Goal: Task Accomplishment & Management: Manage account settings

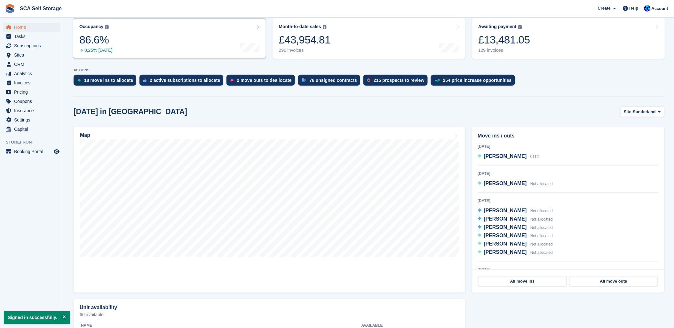
scroll to position [71, 0]
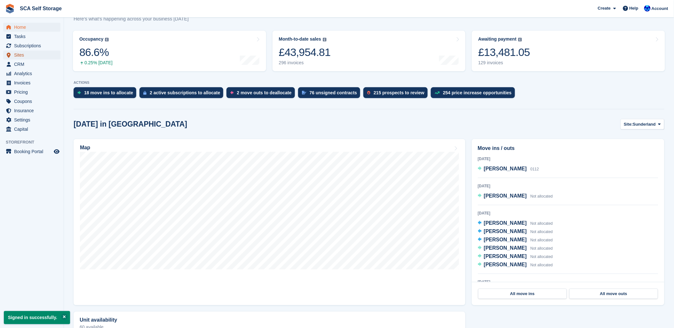
click at [27, 59] on span "Sites" at bounding box center [33, 55] width 38 height 9
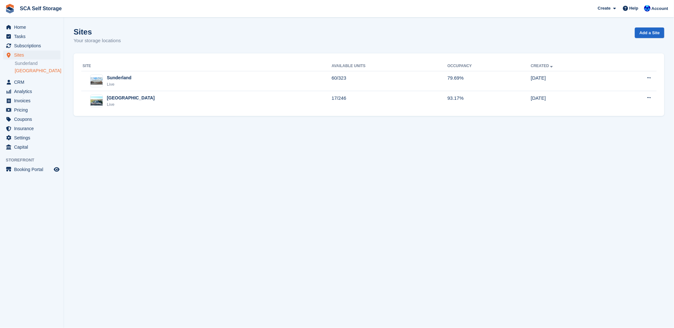
click at [28, 70] on link "[GEOGRAPHIC_DATA]" at bounding box center [38, 71] width 46 height 6
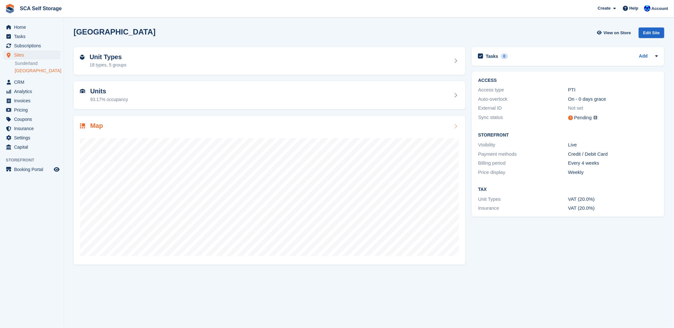
click at [105, 136] on div at bounding box center [269, 194] width 379 height 128
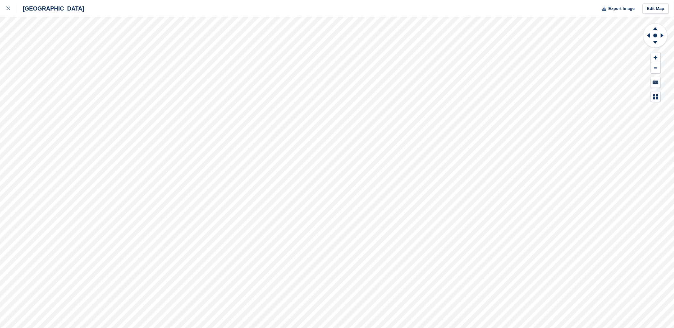
click at [80, 84] on div "Sheffield Export Image Edit Map" at bounding box center [337, 164] width 674 height 328
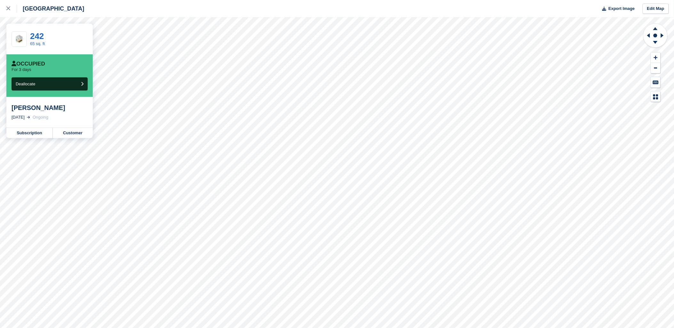
click at [79, 93] on div "Sheffield Export Image Edit Map 242 65 sq. ft Occupied For 3 days Deallocate [P…" at bounding box center [337, 164] width 674 height 328
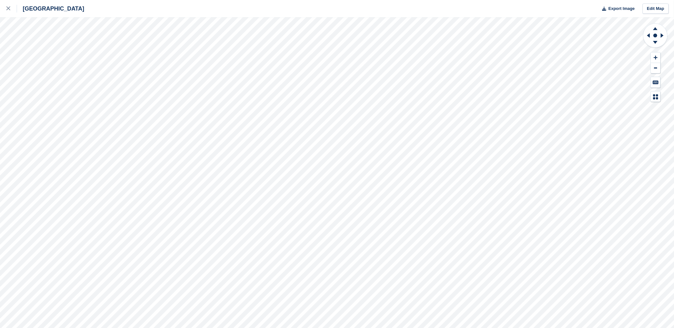
click at [412, 328] on html "Sheffield Export Image Edit Map" at bounding box center [337, 164] width 674 height 328
click at [7, 10] on icon at bounding box center [8, 8] width 4 height 4
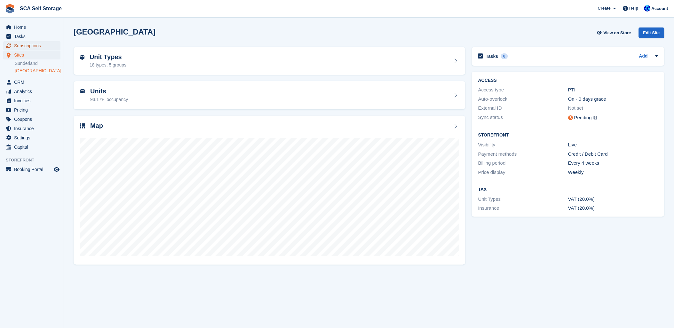
click at [26, 42] on span "Subscriptions" at bounding box center [33, 45] width 38 height 9
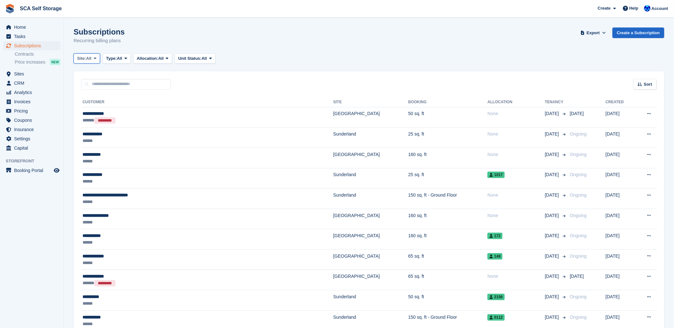
click at [86, 58] on span "Site:" at bounding box center [81, 58] width 9 height 6
click at [95, 93] on link "[GEOGRAPHIC_DATA]" at bounding box center [105, 97] width 58 height 12
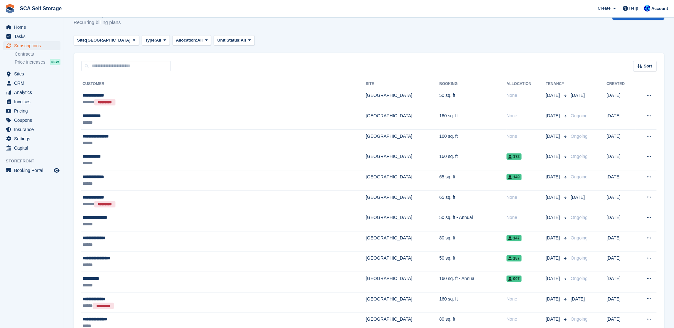
scroll to position [35, 0]
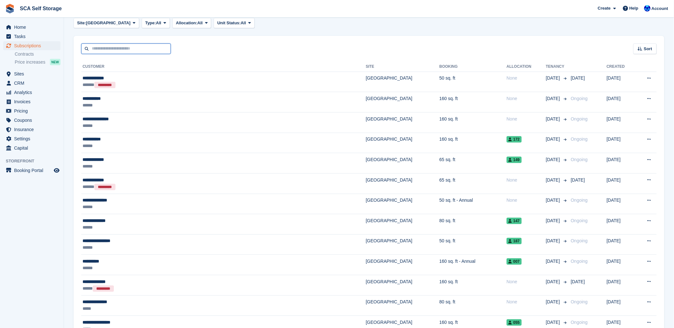
click at [120, 49] on input "text" at bounding box center [126, 48] width 90 height 11
type input "****"
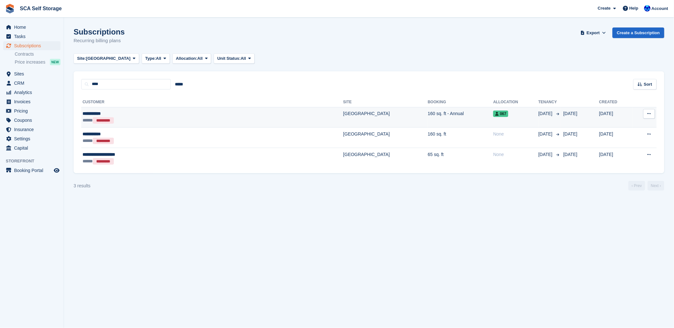
click at [174, 110] on div "**********" at bounding box center [153, 113] width 143 height 7
click at [29, 48] on span "Subscriptions" at bounding box center [33, 45] width 38 height 9
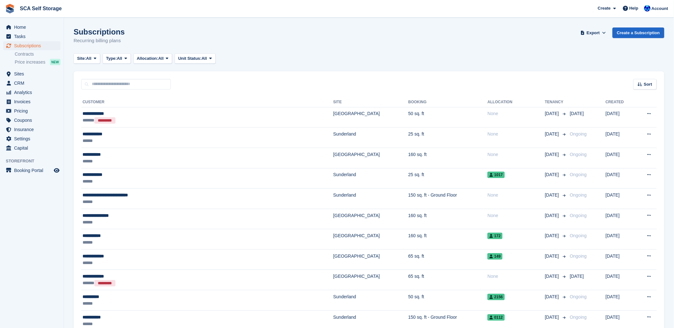
click at [82, 62] on button "Site: All" at bounding box center [87, 58] width 27 height 11
click at [89, 93] on link "[GEOGRAPHIC_DATA]" at bounding box center [105, 97] width 58 height 12
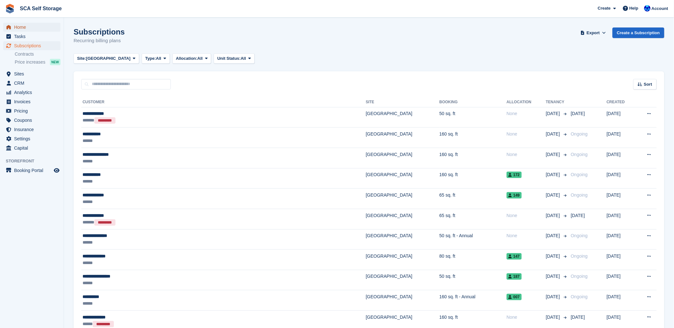
click at [23, 25] on span "Home" at bounding box center [33, 27] width 38 height 9
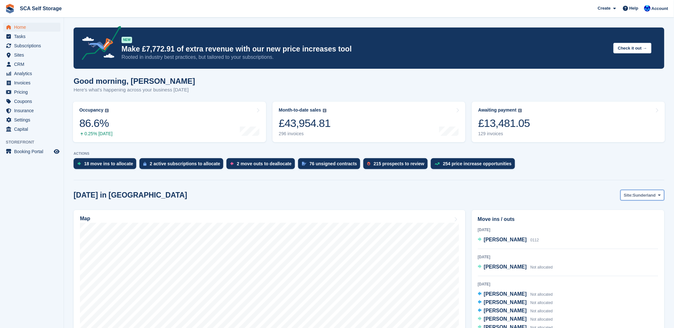
click at [639, 199] on button "Site: [GEOGRAPHIC_DATA]" at bounding box center [642, 195] width 44 height 11
click at [630, 219] on link "[GEOGRAPHIC_DATA]" at bounding box center [633, 222] width 58 height 12
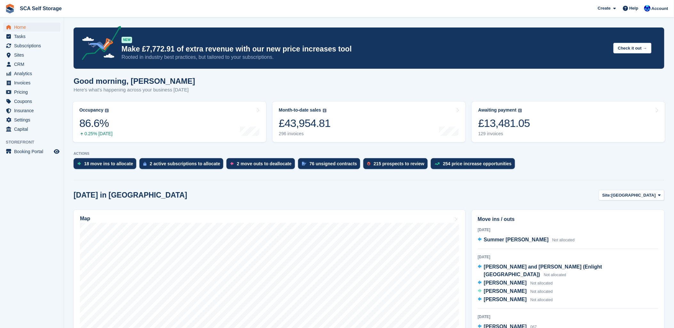
click at [546, 191] on div "Today in Sheffield Site: Sheffield Sunderland Sheffield" at bounding box center [369, 195] width 590 height 11
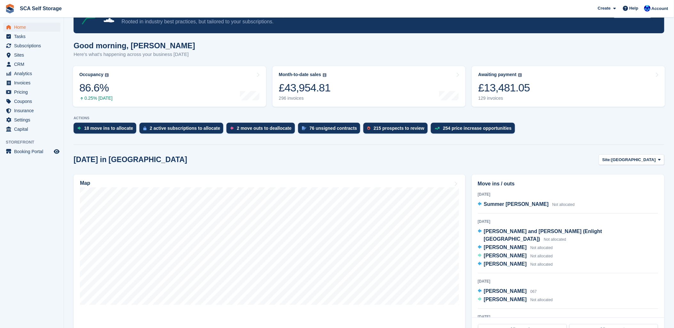
scroll to position [71, 0]
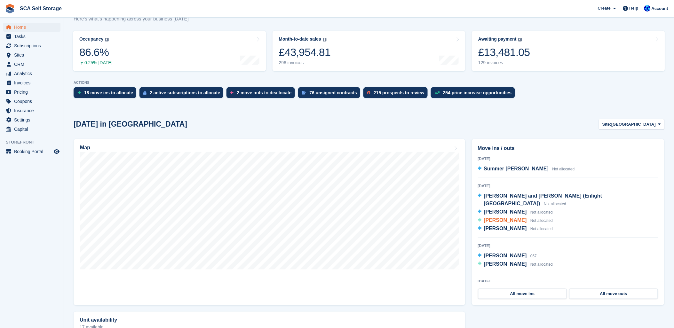
click at [536, 218] on span "Not allocated" at bounding box center [541, 220] width 22 height 4
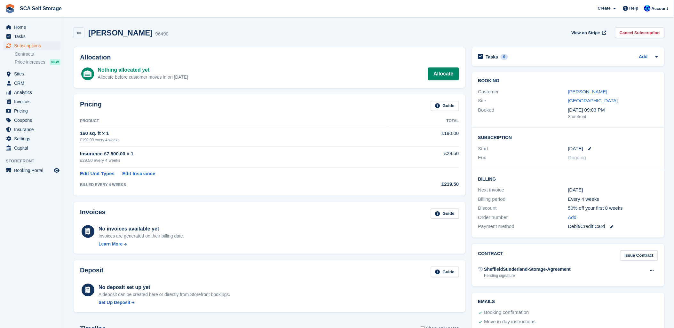
click at [425, 77] on div "Nothing allocated yet Allocate before customer moves in on 15 Aug Allocate" at bounding box center [278, 73] width 361 height 15
click at [435, 75] on link "Allocate" at bounding box center [443, 73] width 31 height 13
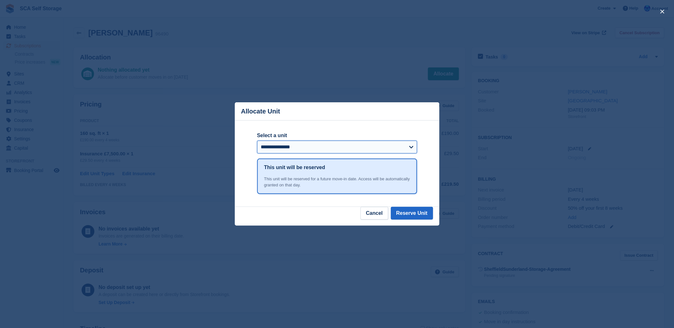
click at [263, 143] on select "**********" at bounding box center [337, 147] width 160 height 13
select select "*****"
click at [257, 141] on select "**********" at bounding box center [337, 147] width 160 height 13
click at [411, 218] on button "Reserve Unit" at bounding box center [412, 213] width 42 height 13
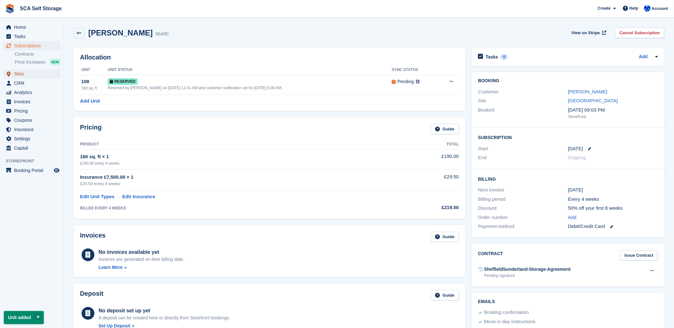
click at [25, 77] on span "Sites" at bounding box center [33, 73] width 38 height 9
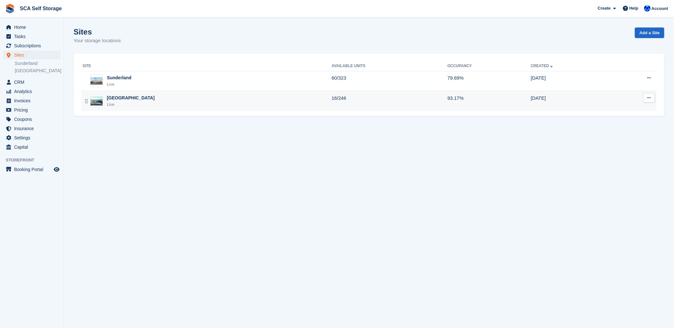
click at [129, 97] on div "Sheffield Live" at bounding box center [206, 101] width 249 height 13
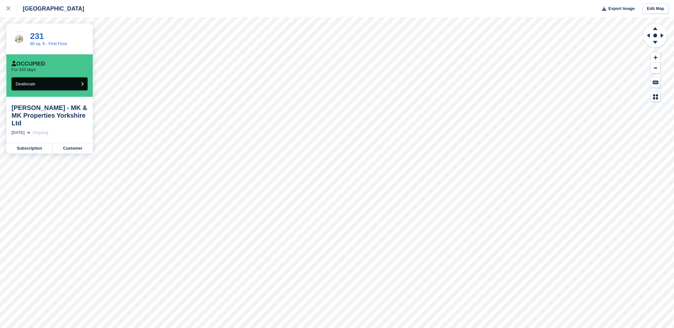
click at [64, 82] on button "Deallocate" at bounding box center [50, 83] width 76 height 13
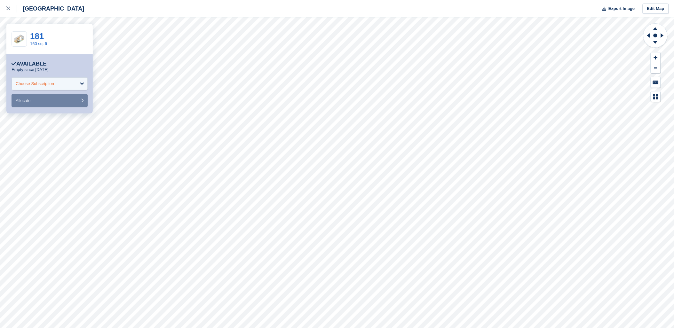
click at [31, 87] on div "Choose Subscription" at bounding box center [35, 84] width 38 height 6
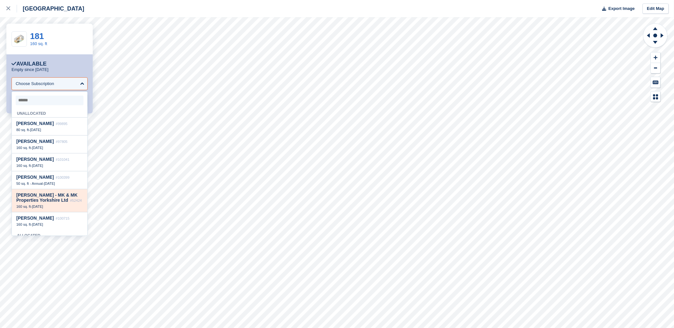
click at [48, 203] on div "[PERSON_NAME] - MK & MK Properties Yorkshire Ltd #52424" at bounding box center [49, 197] width 66 height 11
select select "*****"
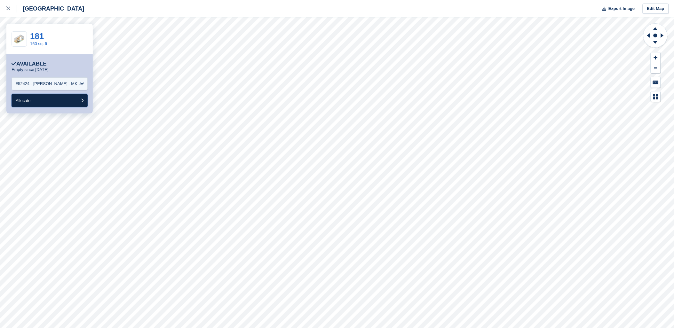
click at [54, 102] on button "Allocate" at bounding box center [50, 100] width 76 height 13
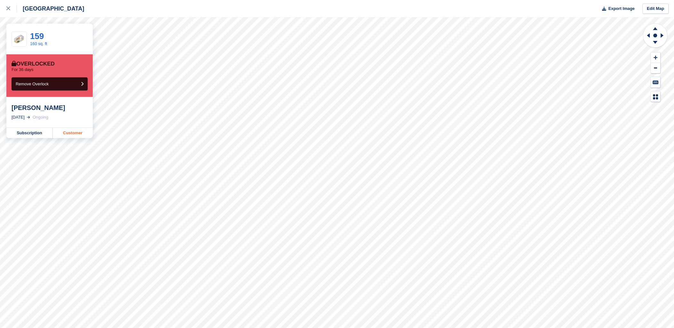
click at [61, 135] on link "Customer" at bounding box center [73, 133] width 40 height 10
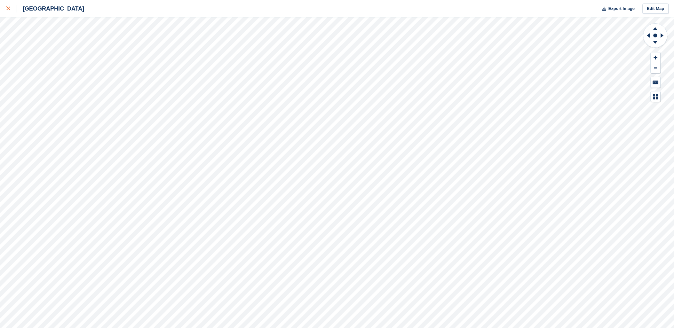
click at [11, 11] on div at bounding box center [11, 9] width 11 height 8
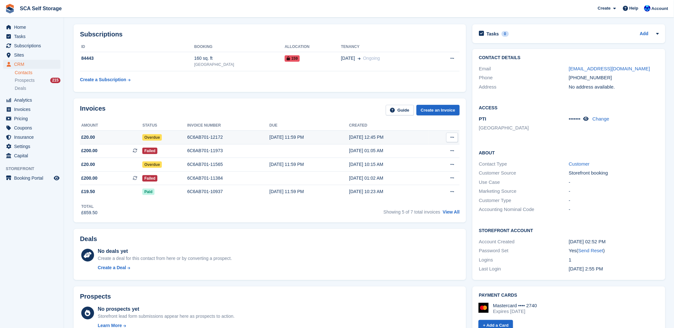
scroll to position [35, 0]
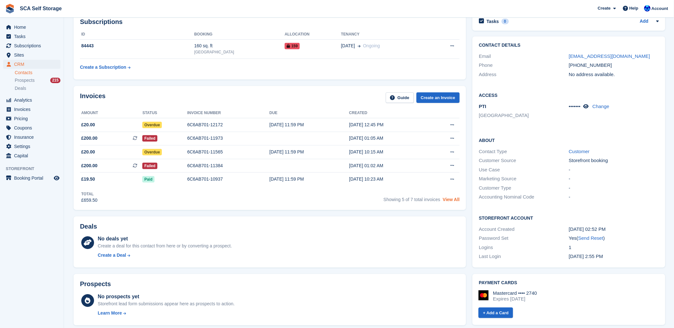
click at [450, 199] on link "View All" at bounding box center [450, 199] width 17 height 5
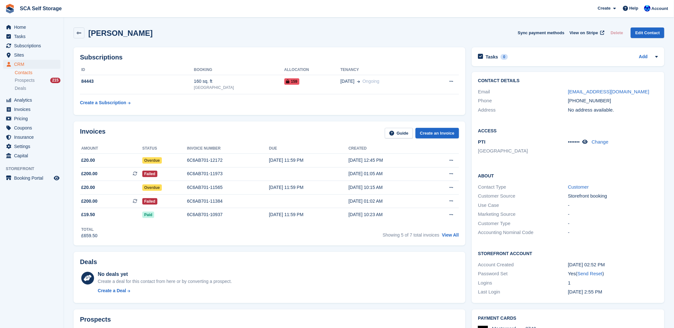
scroll to position [35, 0]
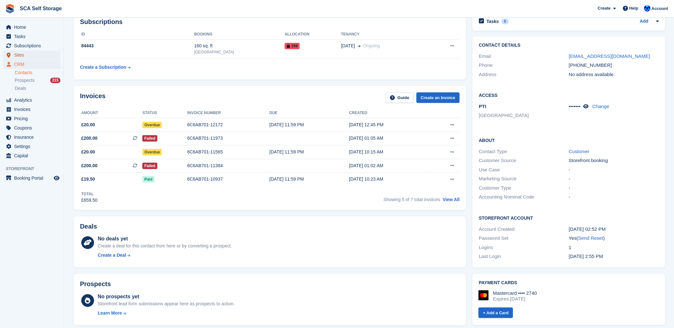
click at [22, 55] on span "Sites" at bounding box center [33, 55] width 38 height 9
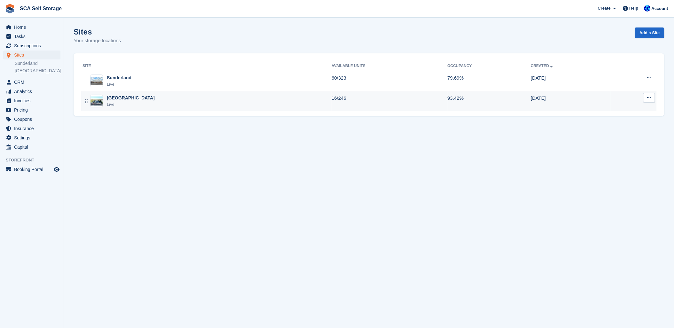
click at [120, 95] on div "[GEOGRAPHIC_DATA]" at bounding box center [131, 98] width 48 height 7
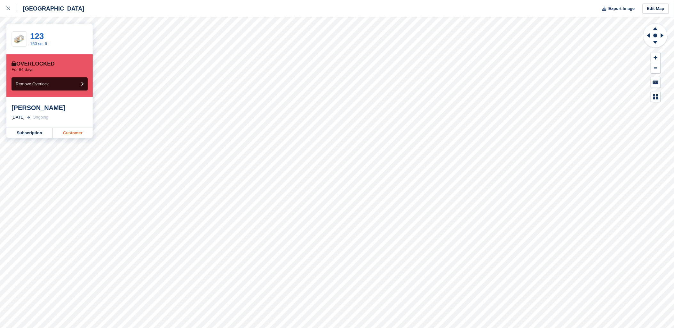
click at [82, 135] on link "Customer" at bounding box center [73, 133] width 40 height 10
click at [10, 7] on div at bounding box center [11, 9] width 11 height 8
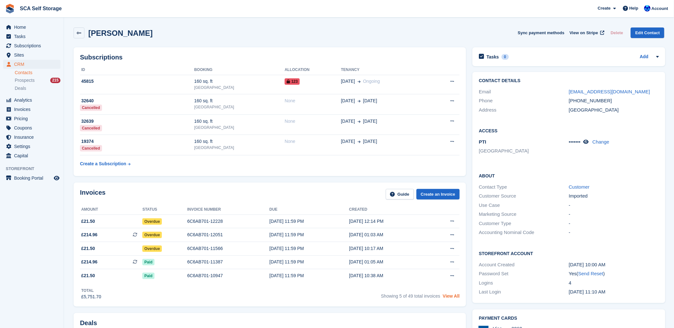
click at [451, 296] on link "View All" at bounding box center [450, 295] width 17 height 5
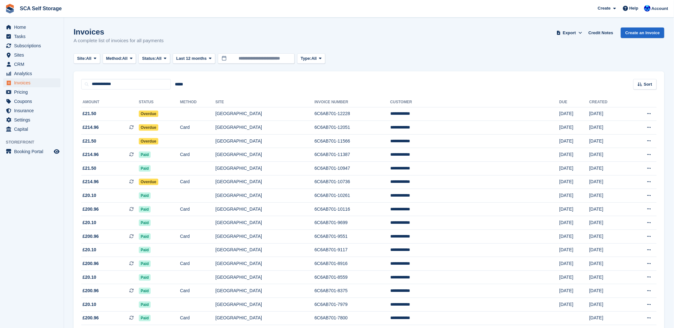
drag, startPoint x: 484, startPoint y: 79, endPoint x: 429, endPoint y: 43, distance: 65.9
click at [484, 76] on div "**********" at bounding box center [369, 80] width 590 height 18
click at [31, 45] on span "Subscriptions" at bounding box center [33, 45] width 38 height 9
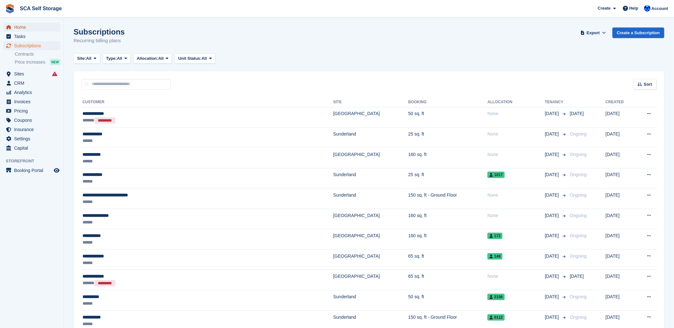
click at [21, 29] on span "Home" at bounding box center [33, 27] width 38 height 9
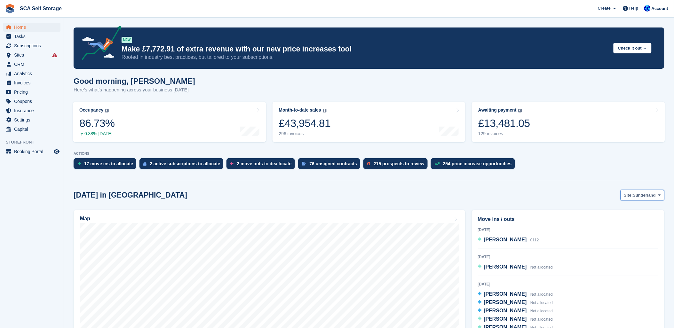
click at [645, 200] on button "Site: [GEOGRAPHIC_DATA]" at bounding box center [642, 195] width 44 height 11
click at [629, 221] on link "[GEOGRAPHIC_DATA]" at bounding box center [633, 222] width 58 height 12
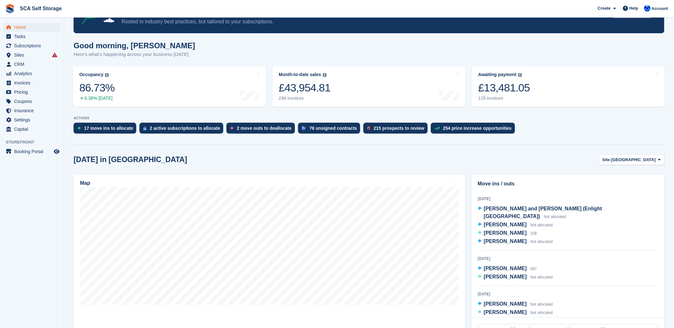
scroll to position [35, 0]
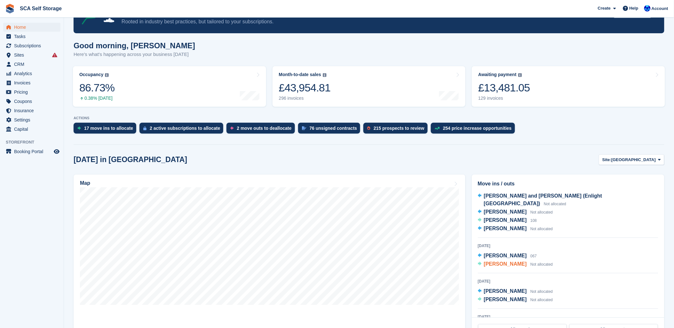
click at [503, 261] on span "[PERSON_NAME]" at bounding box center [505, 263] width 43 height 5
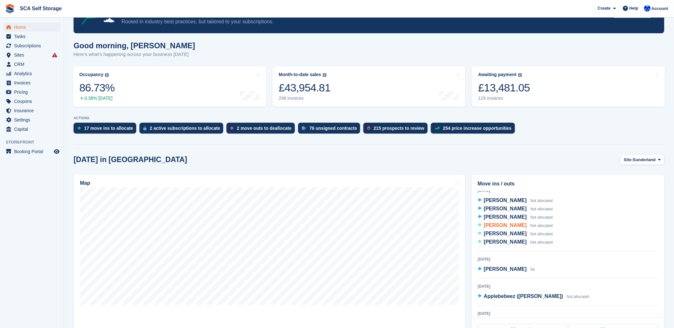
scroll to position [71, 0]
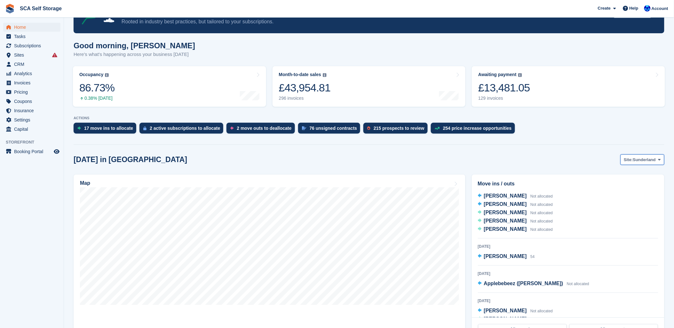
click at [659, 160] on icon at bounding box center [659, 160] width 3 height 4
click at [617, 187] on link "[GEOGRAPHIC_DATA]" at bounding box center [633, 187] width 58 height 12
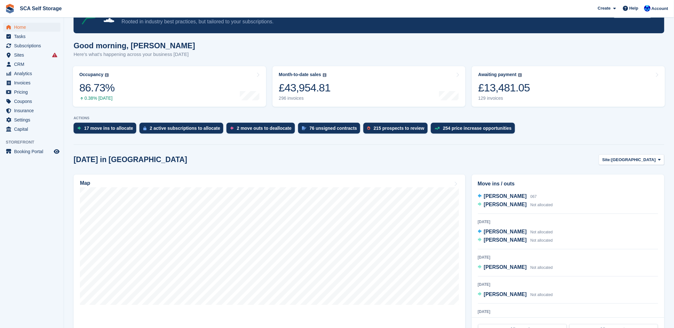
scroll to position [106, 0]
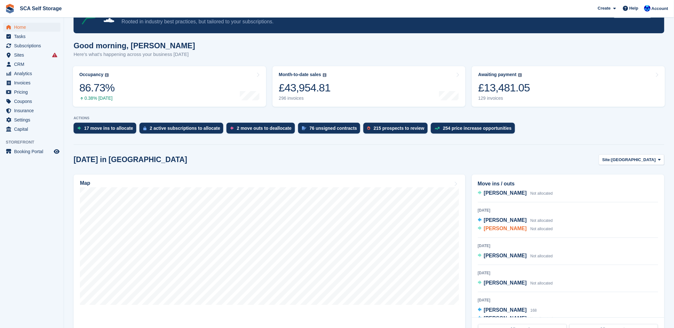
click at [509, 226] on span "Dean Winter" at bounding box center [505, 228] width 43 height 5
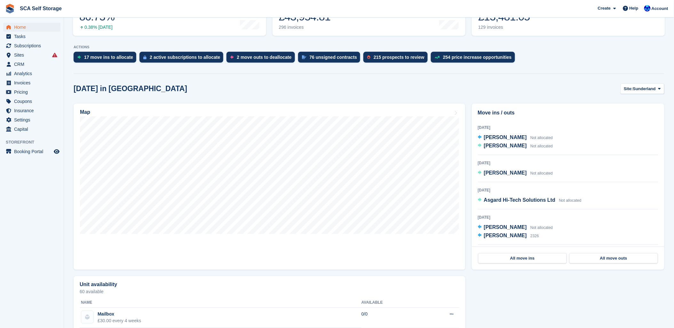
scroll to position [177, 0]
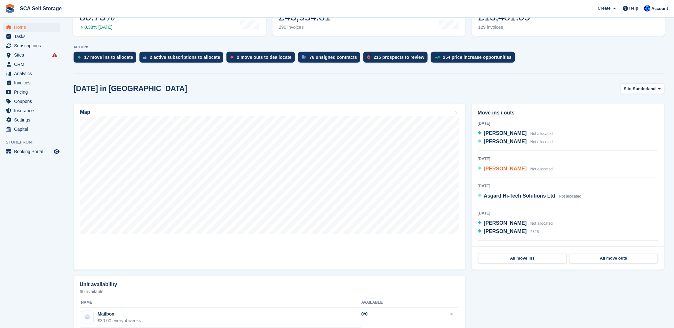
click at [499, 170] on span "[PERSON_NAME]" at bounding box center [505, 168] width 43 height 5
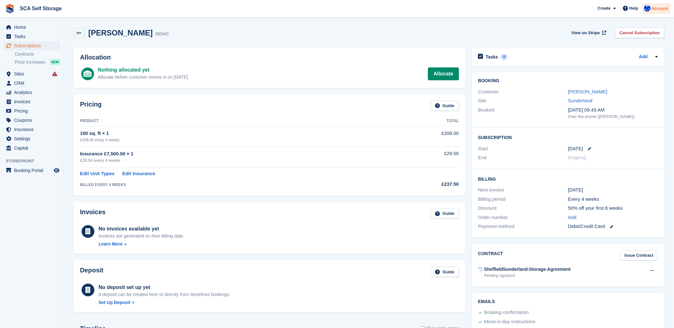
click at [658, 8] on span "Account" at bounding box center [659, 8] width 17 height 6
click at [617, 62] on div "Logout" at bounding box center [633, 63] width 63 height 7
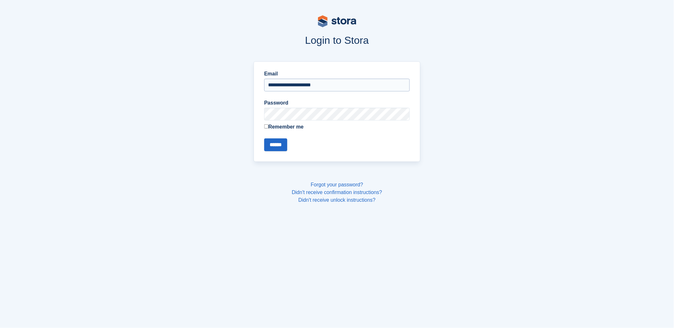
click at [321, 89] on input "**********" at bounding box center [336, 85] width 145 height 13
click at [308, 85] on input "**********" at bounding box center [336, 85] width 145 height 13
type input "**********"
click at [277, 141] on input "******" at bounding box center [275, 144] width 23 height 13
